Goal: Navigation & Orientation: Find specific page/section

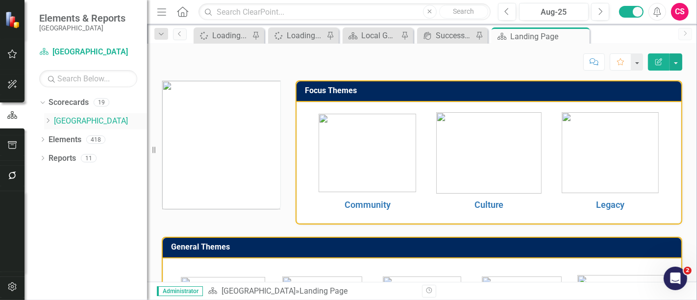
click at [46, 121] on icon "Dropdown" at bounding box center [47, 121] width 7 height 6
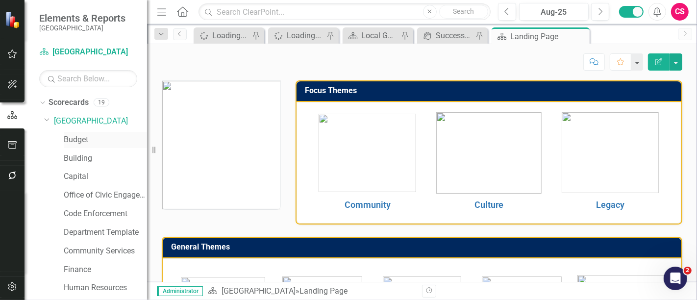
click at [71, 134] on link "Budget" at bounding box center [105, 139] width 83 height 11
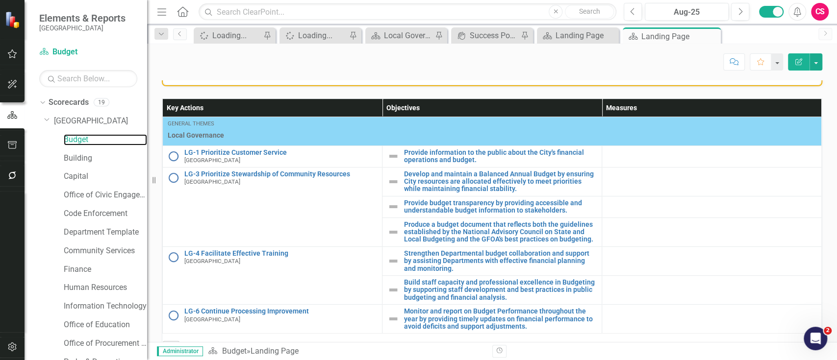
scroll to position [299, 0]
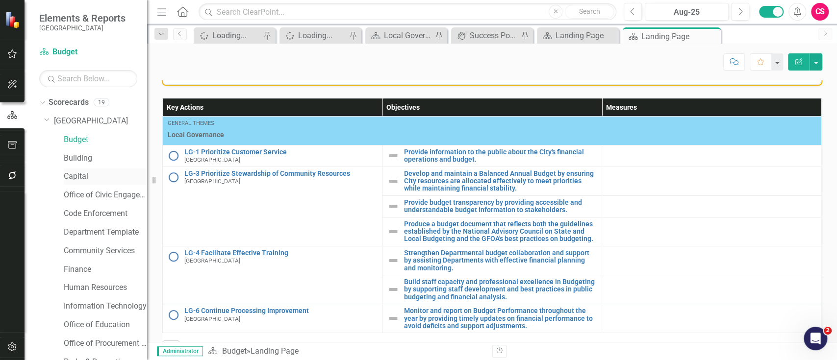
click at [87, 173] on link "Capital" at bounding box center [105, 176] width 83 height 11
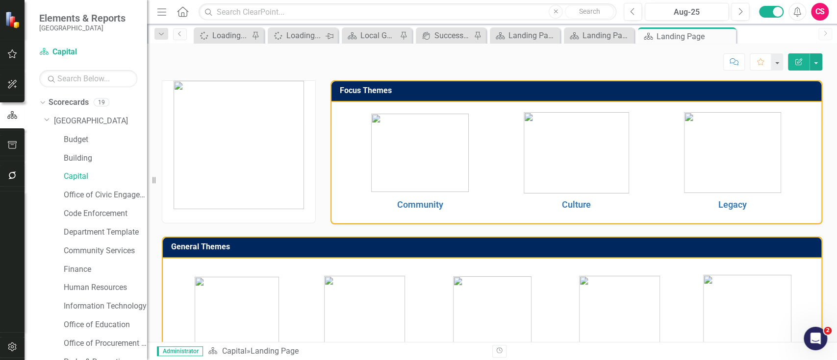
click at [331, 37] on icon "Pin" at bounding box center [329, 36] width 8 height 10
click at [331, 37] on icon "Pin" at bounding box center [330, 36] width 10 height 8
click at [252, 37] on icon "Pin" at bounding box center [255, 36] width 8 height 10
click at [326, 36] on icon "Close" at bounding box center [329, 36] width 10 height 8
click at [440, 36] on icon "Close" at bounding box center [439, 36] width 10 height 8
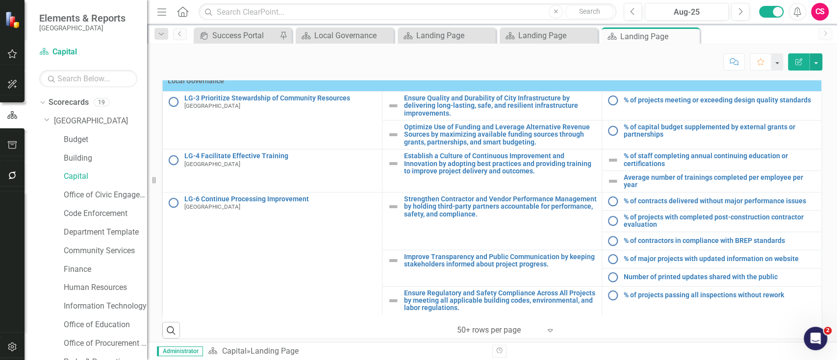
drag, startPoint x: 392, startPoint y: 9, endPoint x: 820, endPoint y: 142, distance: 447.8
click at [697, 142] on div "Key Actions Objectives Measures General Themes Local Governance LG-3 Prioritize…" at bounding box center [491, 186] width 675 height 308
